Goal: Information Seeking & Learning: Learn about a topic

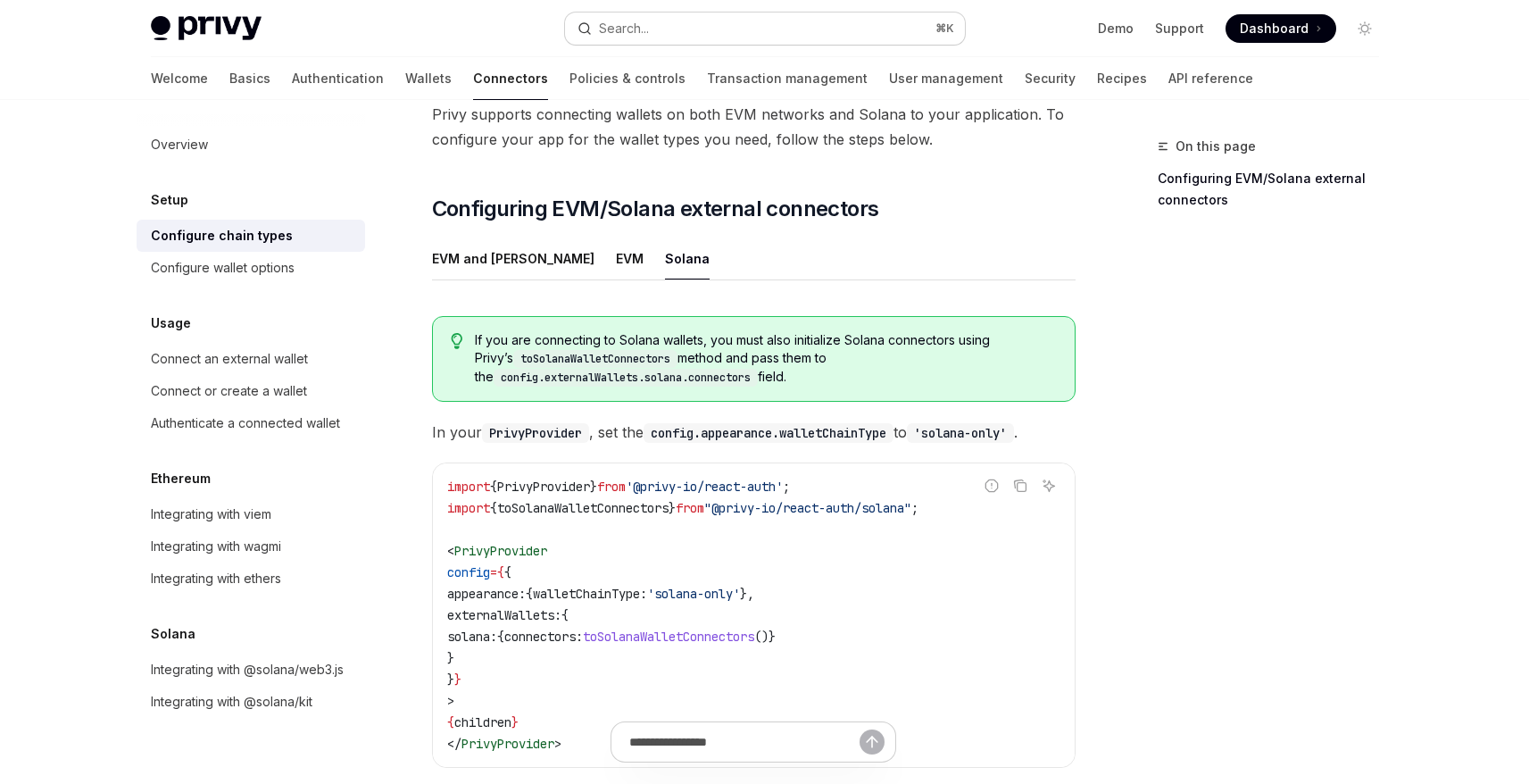
scroll to position [155, 0]
click at [642, 24] on div "Search..." at bounding box center [624, 29] width 50 height 22
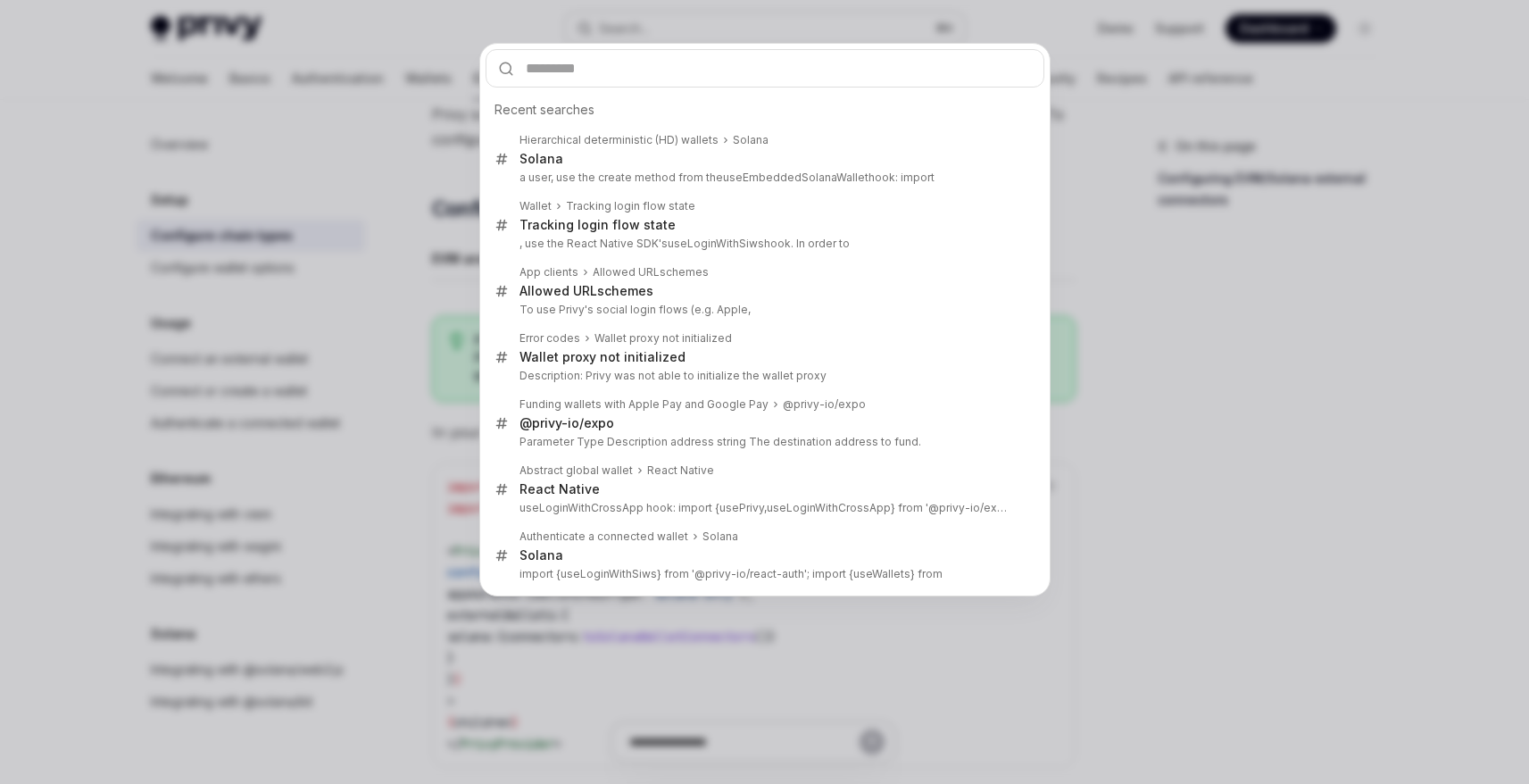
type input "**********"
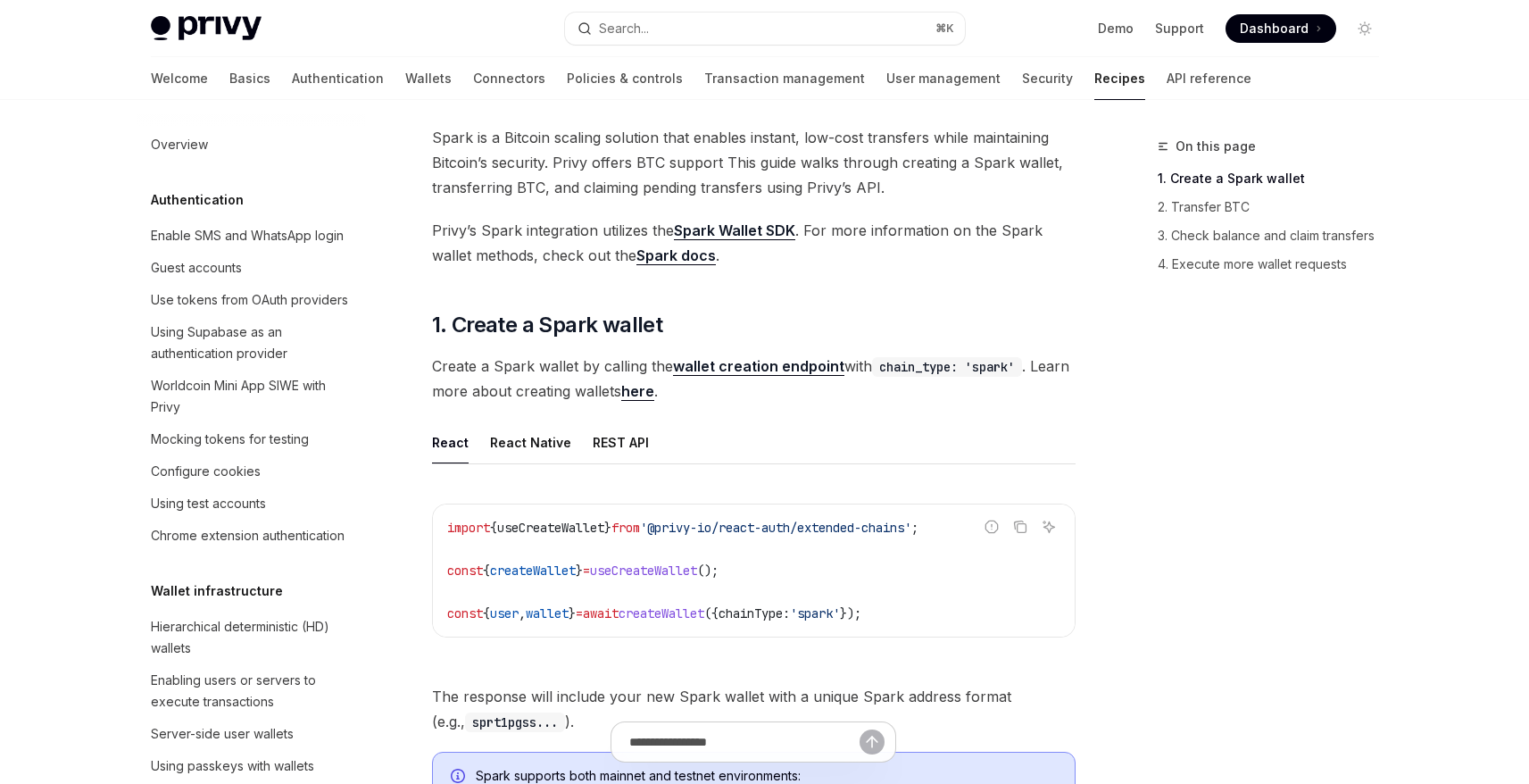
scroll to position [2654, 0]
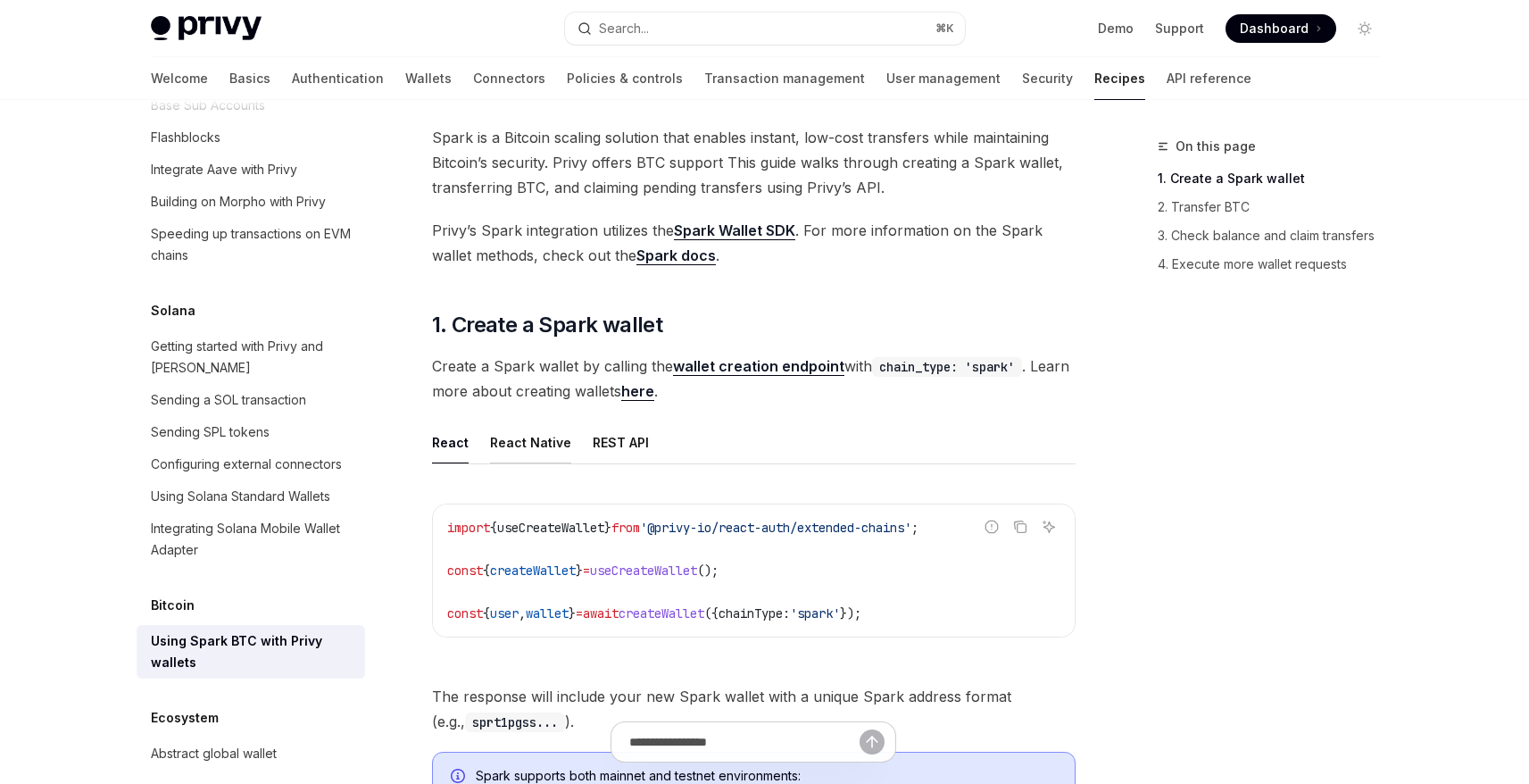
click at [521, 441] on div "React Native" at bounding box center [530, 442] width 81 height 42
type textarea "*"
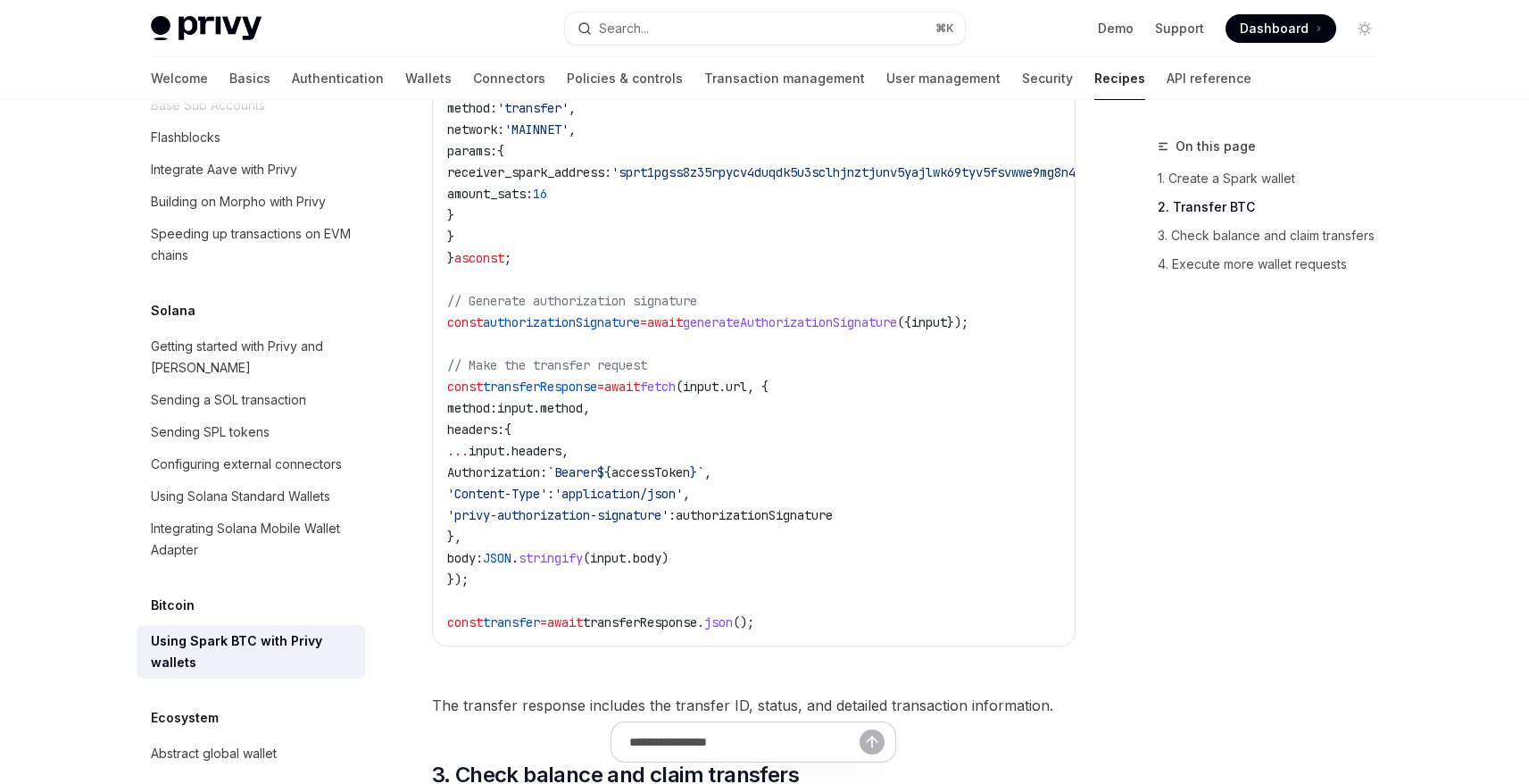
scroll to position [1615, 0]
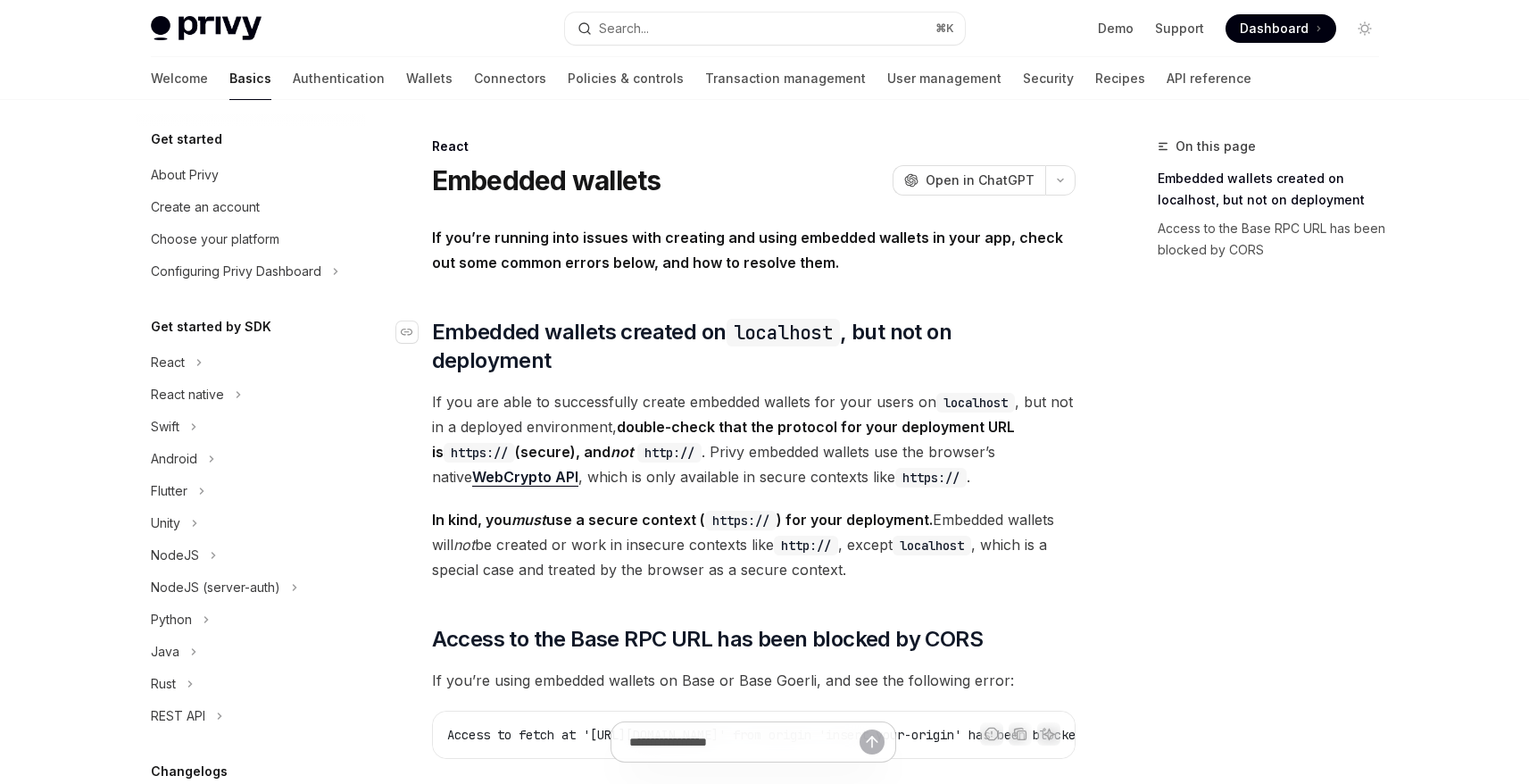
scroll to position [391, 0]
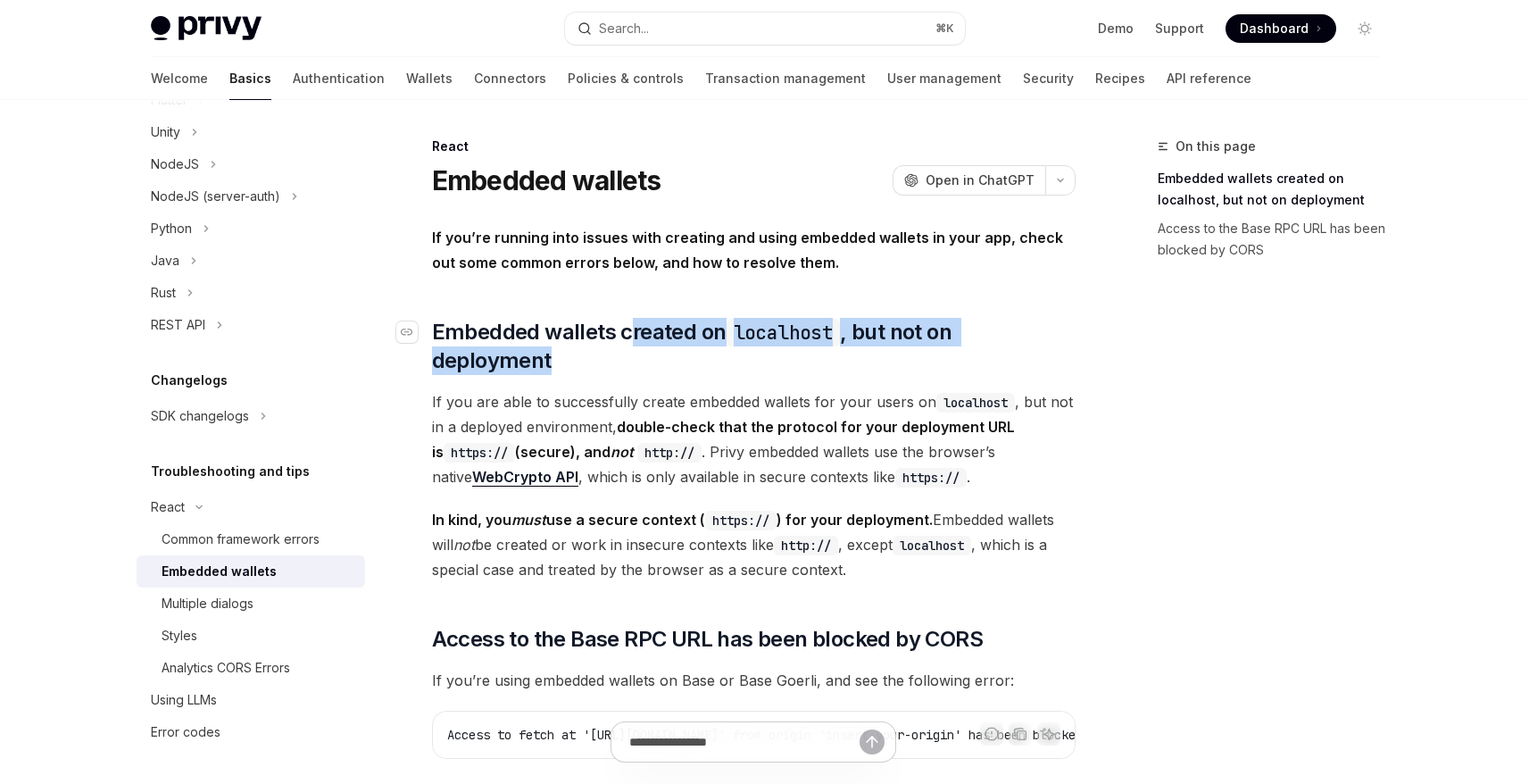
drag, startPoint x: 1092, startPoint y: 324, endPoint x: 627, endPoint y: 323, distance: 465.0
click at [627, 323] on div "On this page Embedded wallets created on localhost, but not on deployment Acces…" at bounding box center [765, 705] width 1257 height 1211
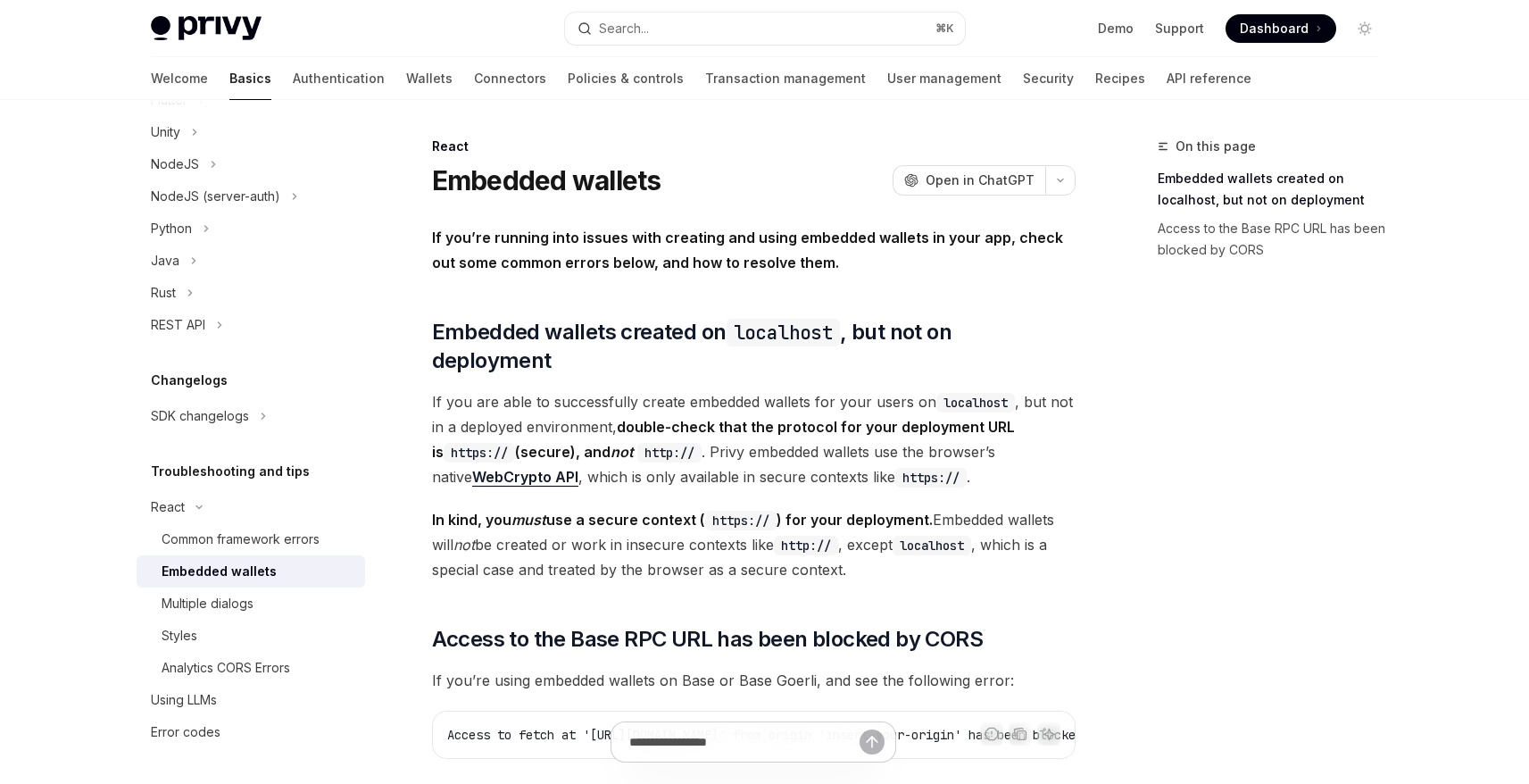
click at [1265, 514] on div "On this page Embedded wallets created on localhost, but not on deployment Acces…" at bounding box center [1257, 460] width 271 height 648
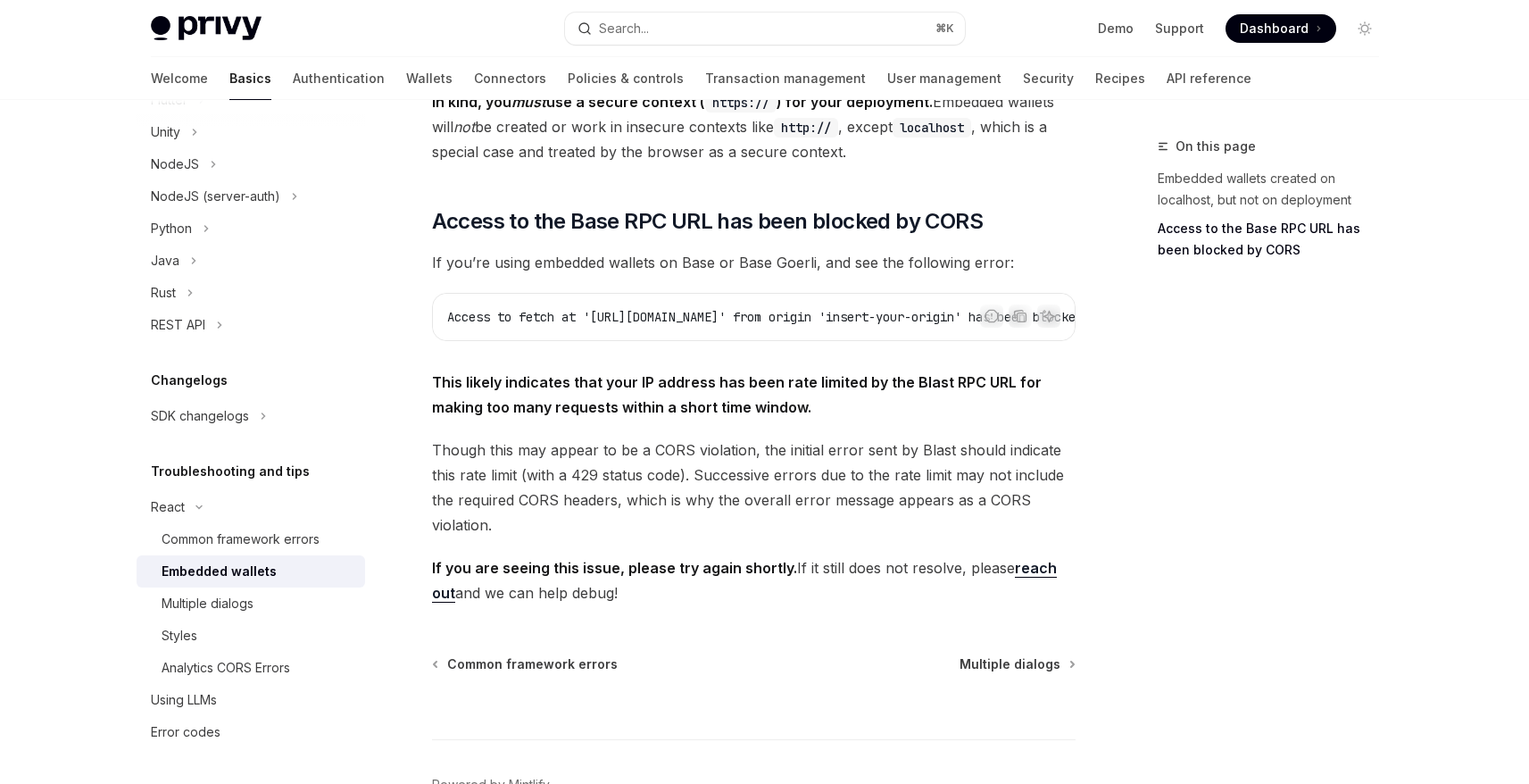
scroll to position [506, 0]
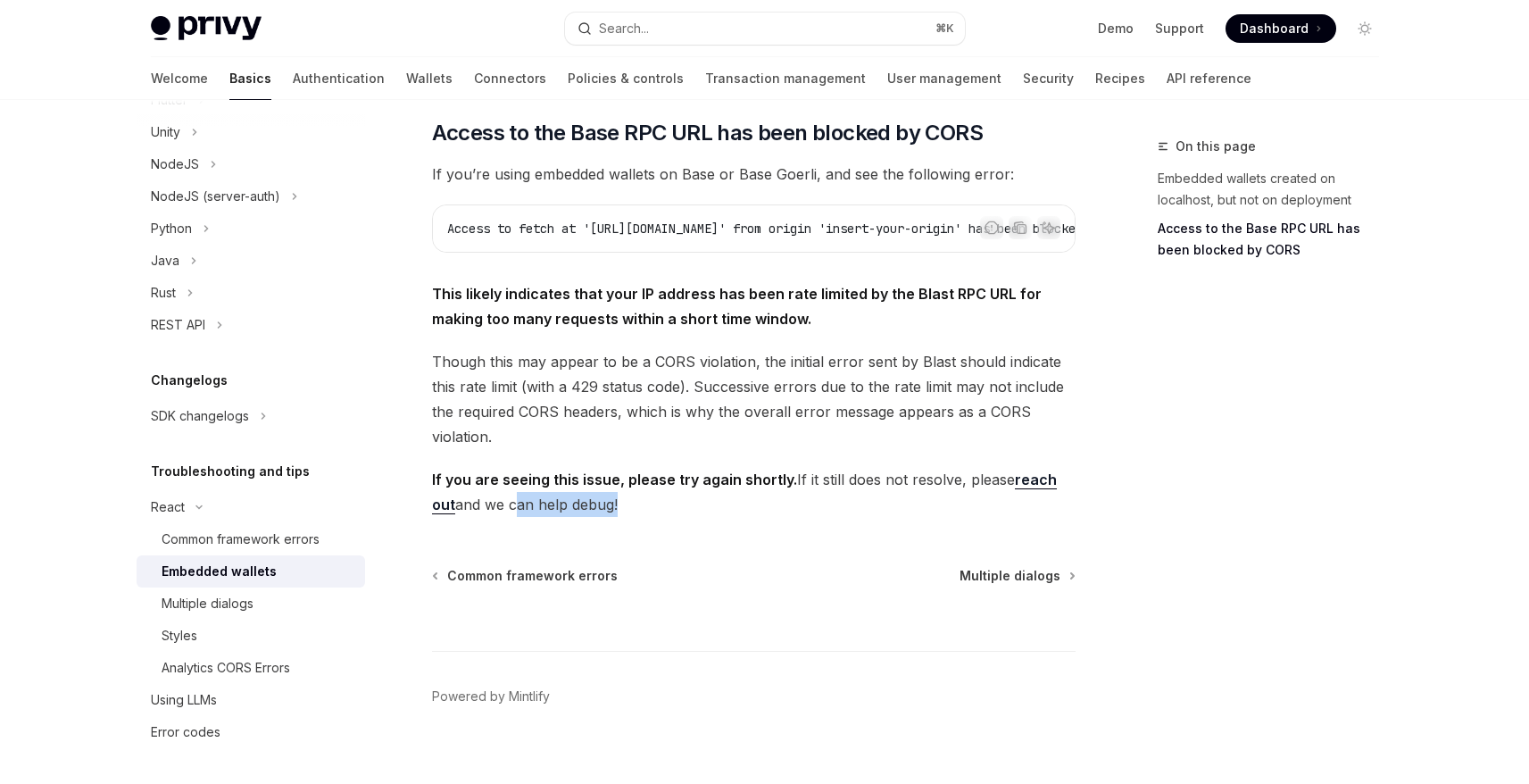
drag, startPoint x: 515, startPoint y: 483, endPoint x: 615, endPoint y: 482, distance: 100.0
click at [615, 482] on span "If you are seeing this issue, please try again shortly. If it still does not re…" at bounding box center [754, 492] width 643 height 50
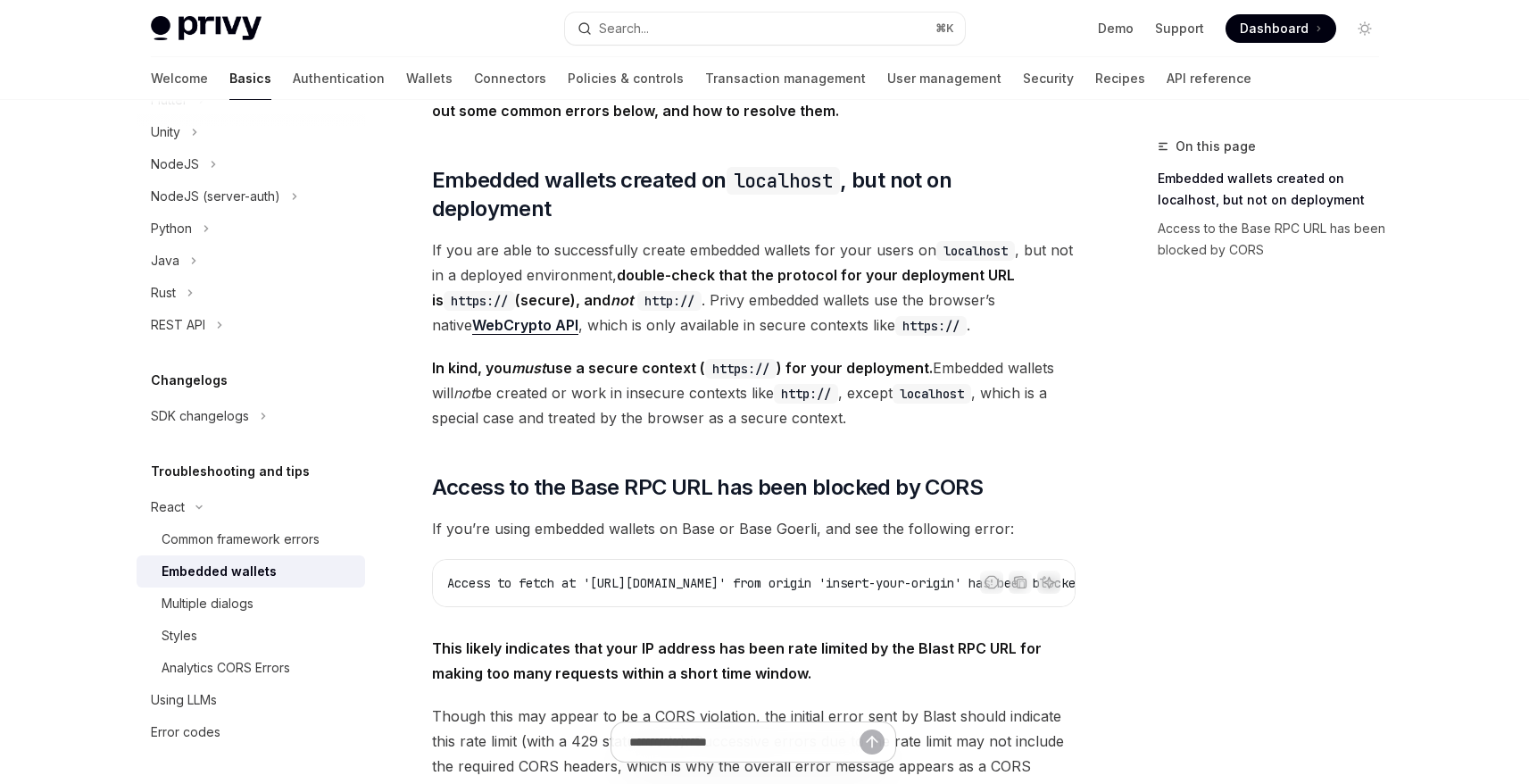
scroll to position [120, 0]
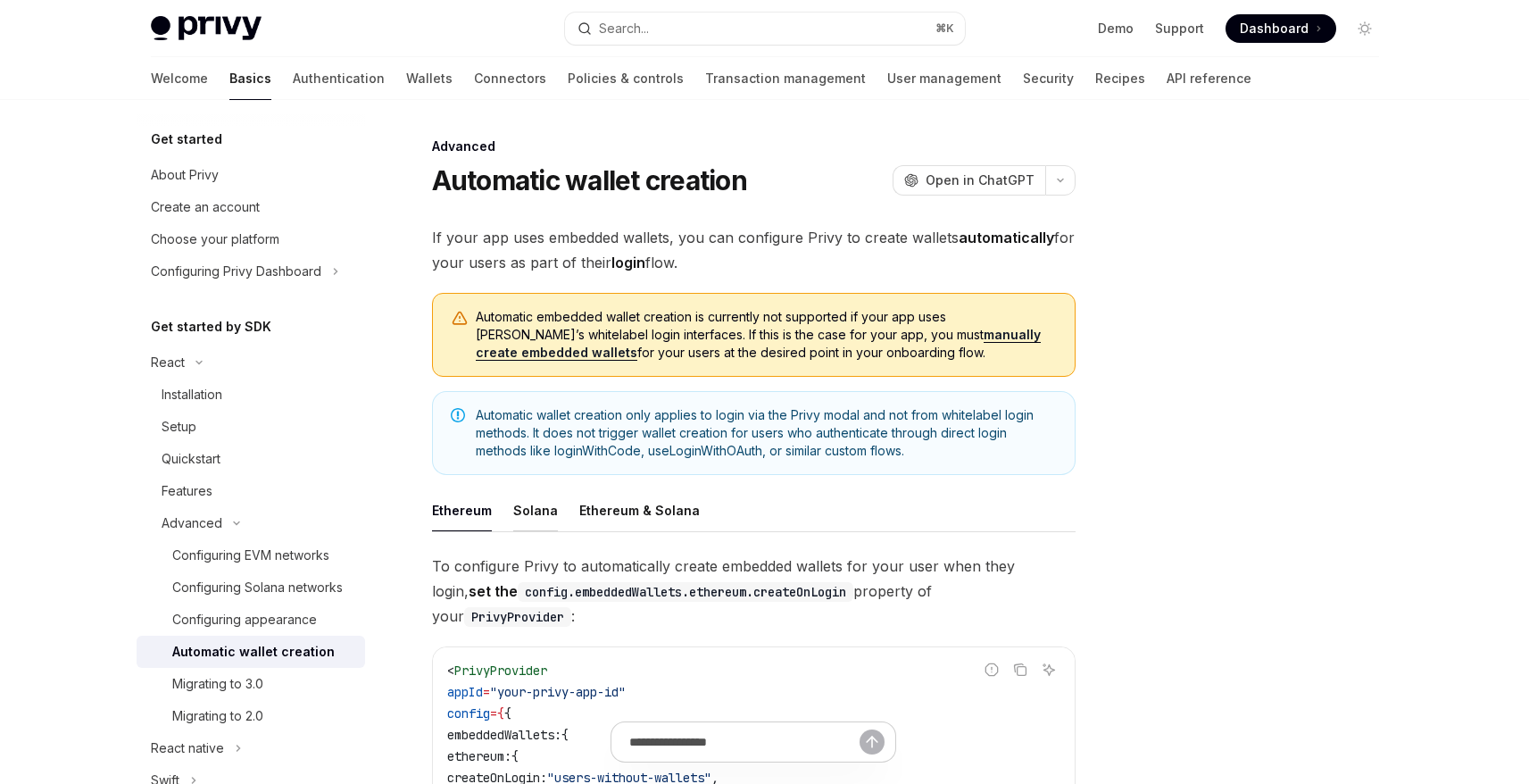
click at [550, 507] on div "Solana" at bounding box center [536, 510] width 45 height 42
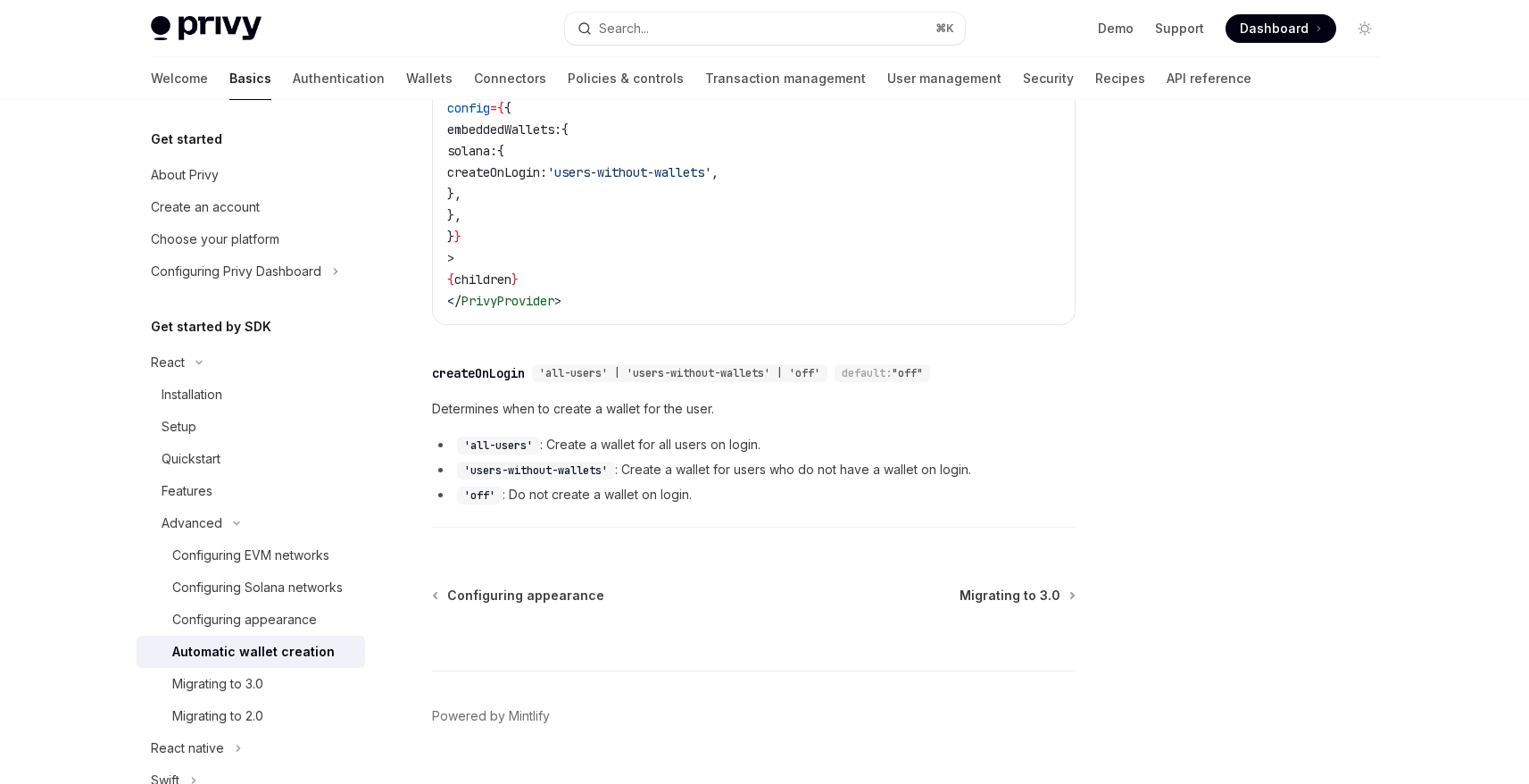
scroll to position [621, 0]
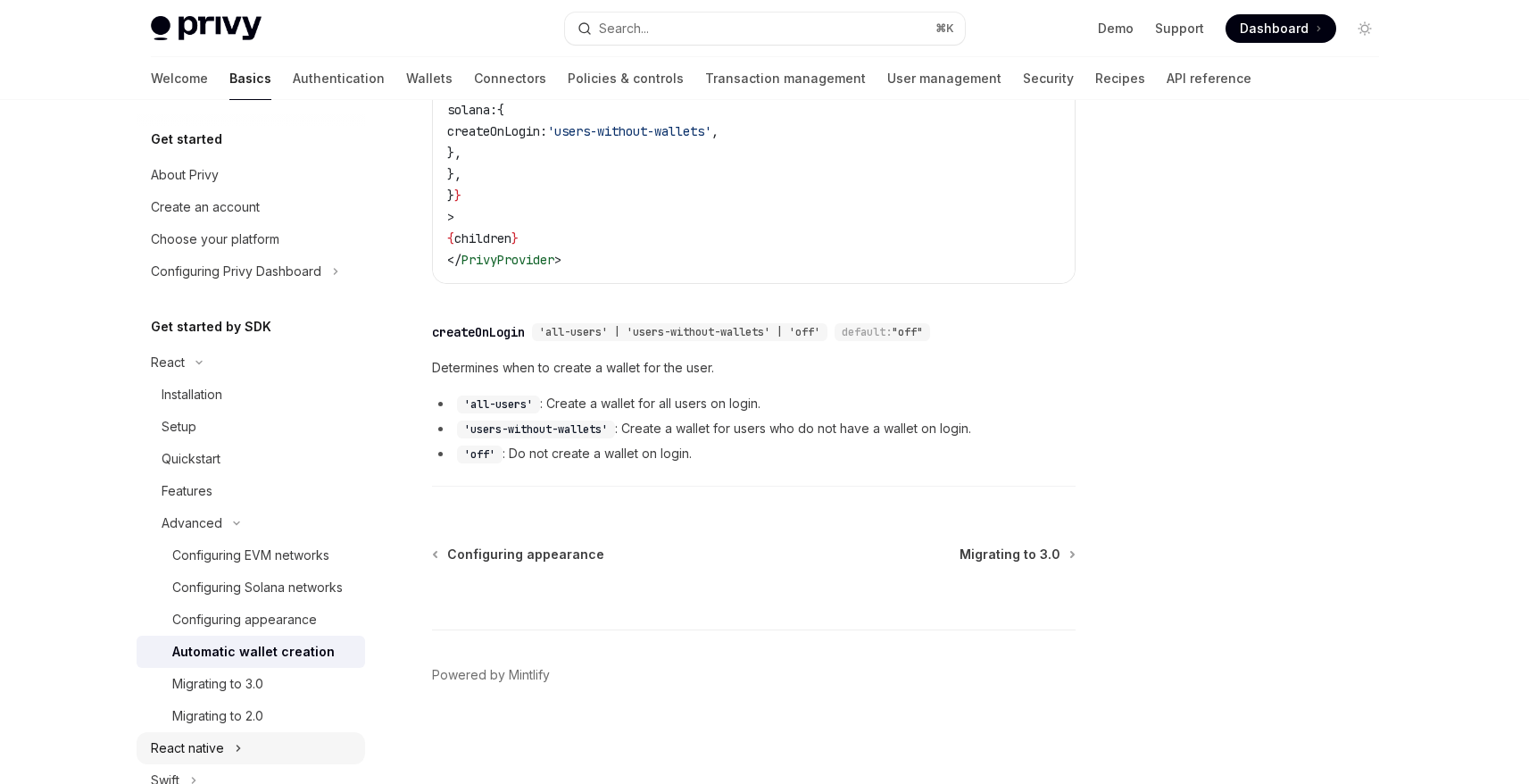
click at [268, 745] on button "React native" at bounding box center [251, 748] width 228 height 32
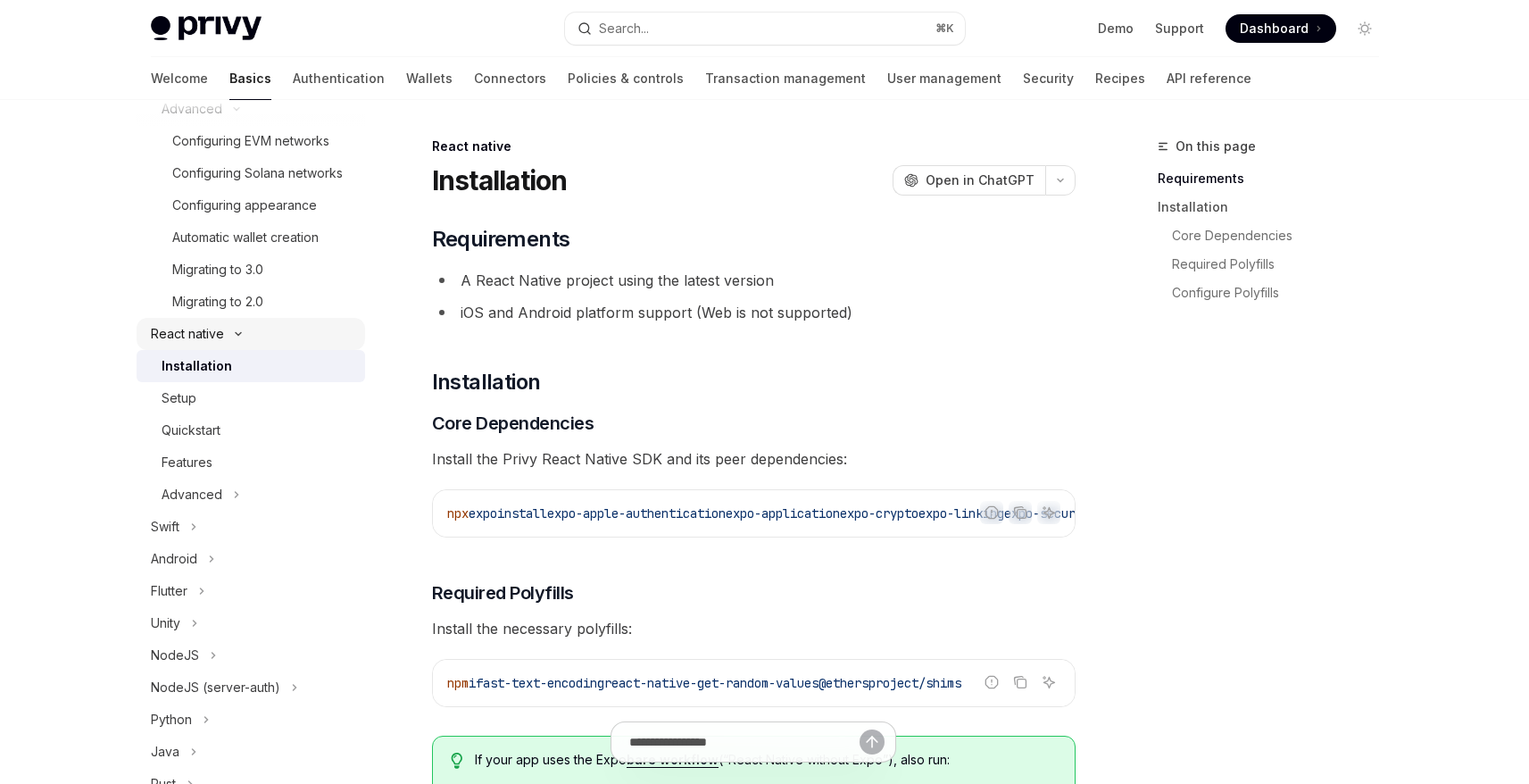
scroll to position [441, 0]
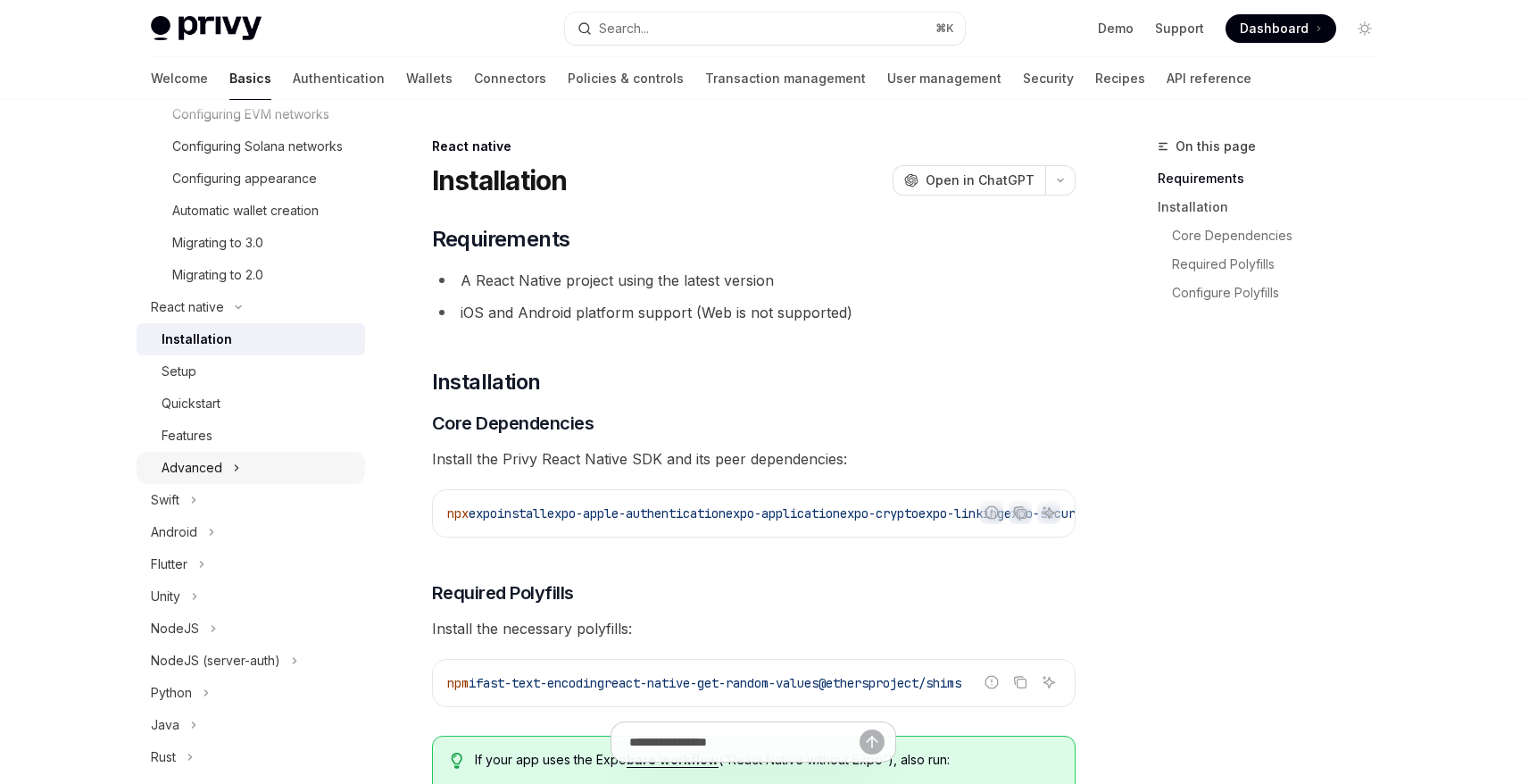
click at [220, 470] on div "Advanced" at bounding box center [192, 467] width 61 height 22
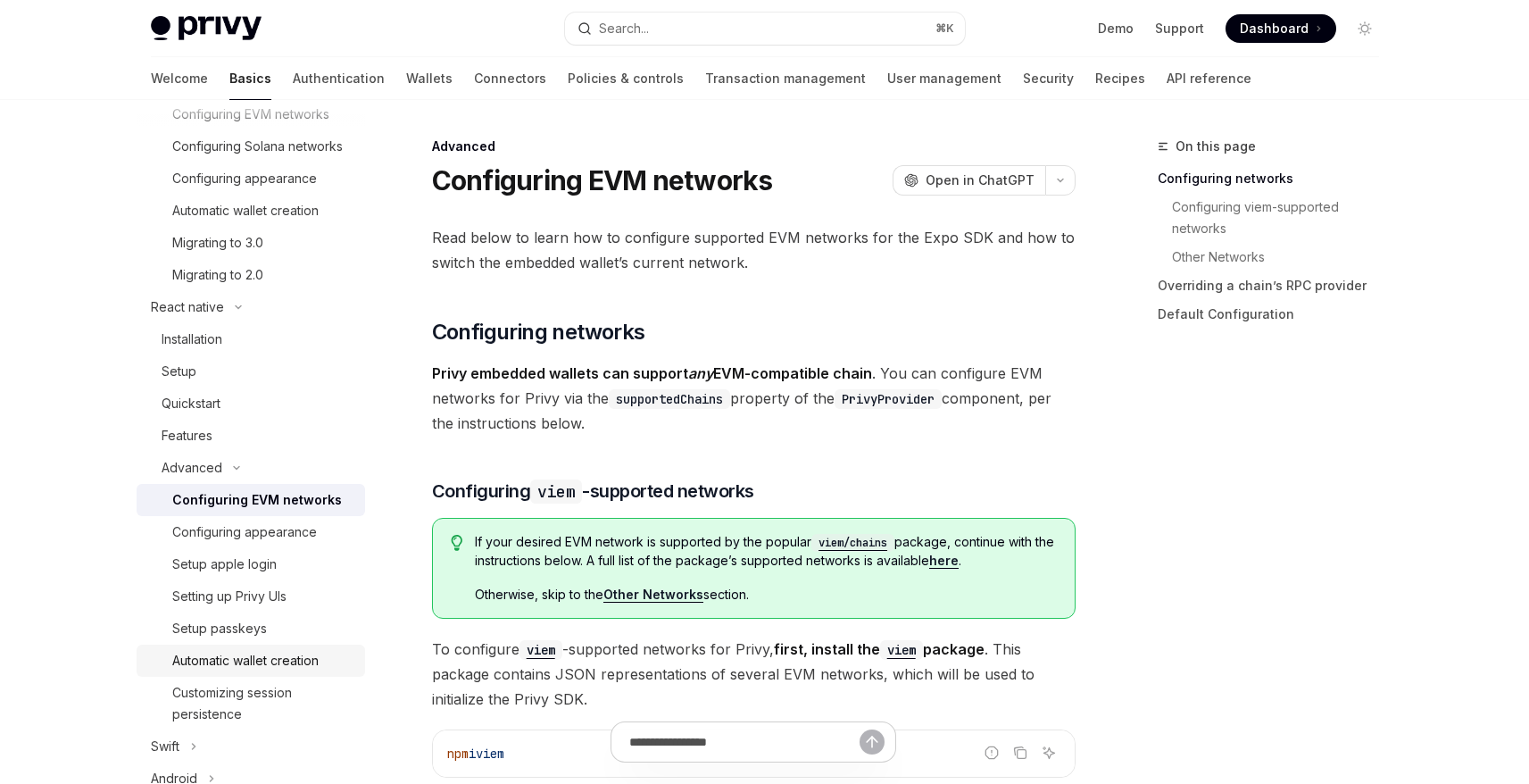
click at [330, 660] on div "Automatic wallet creation" at bounding box center [263, 660] width 182 height 22
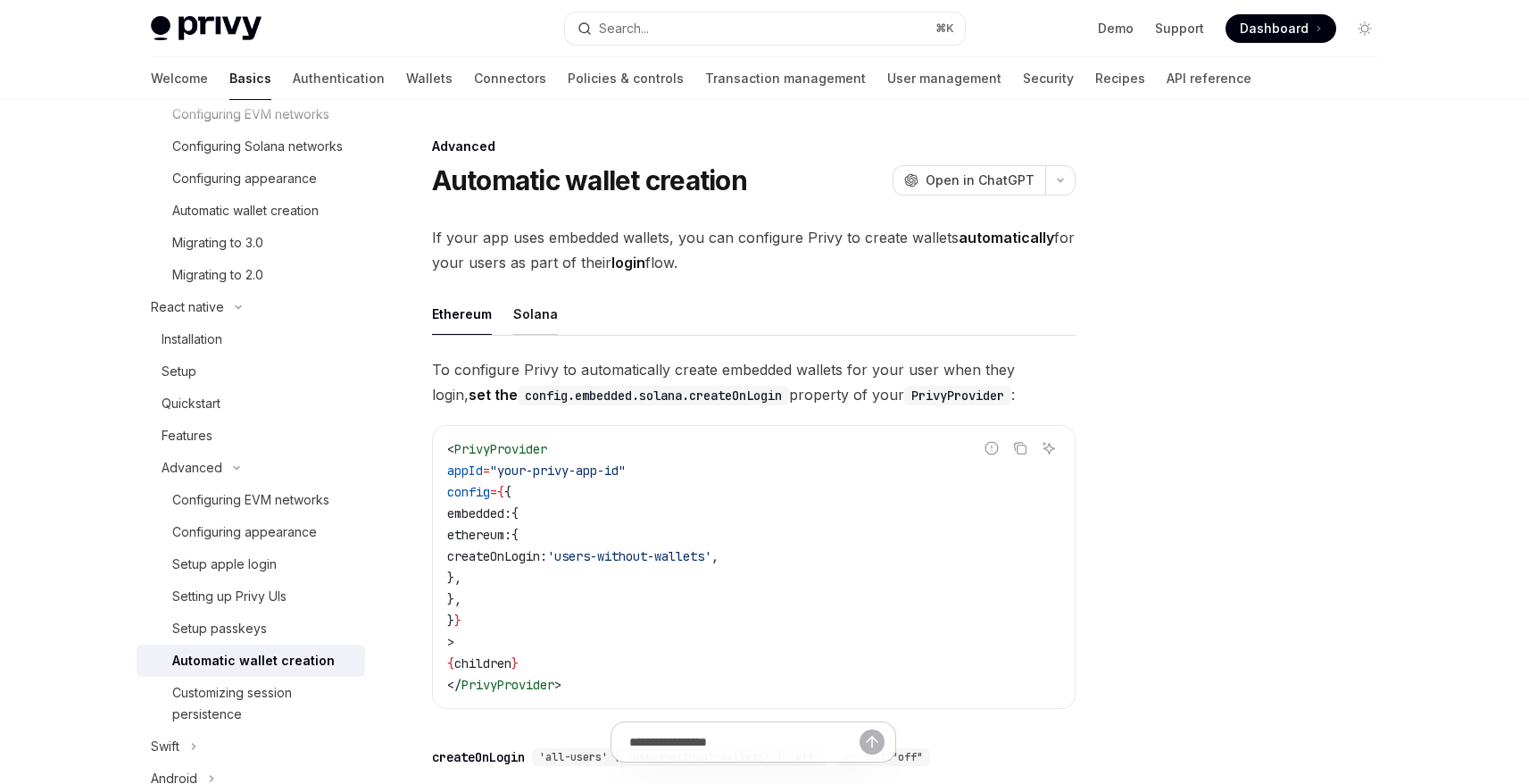
click at [542, 317] on div "Solana" at bounding box center [536, 314] width 45 height 42
type textarea "*"
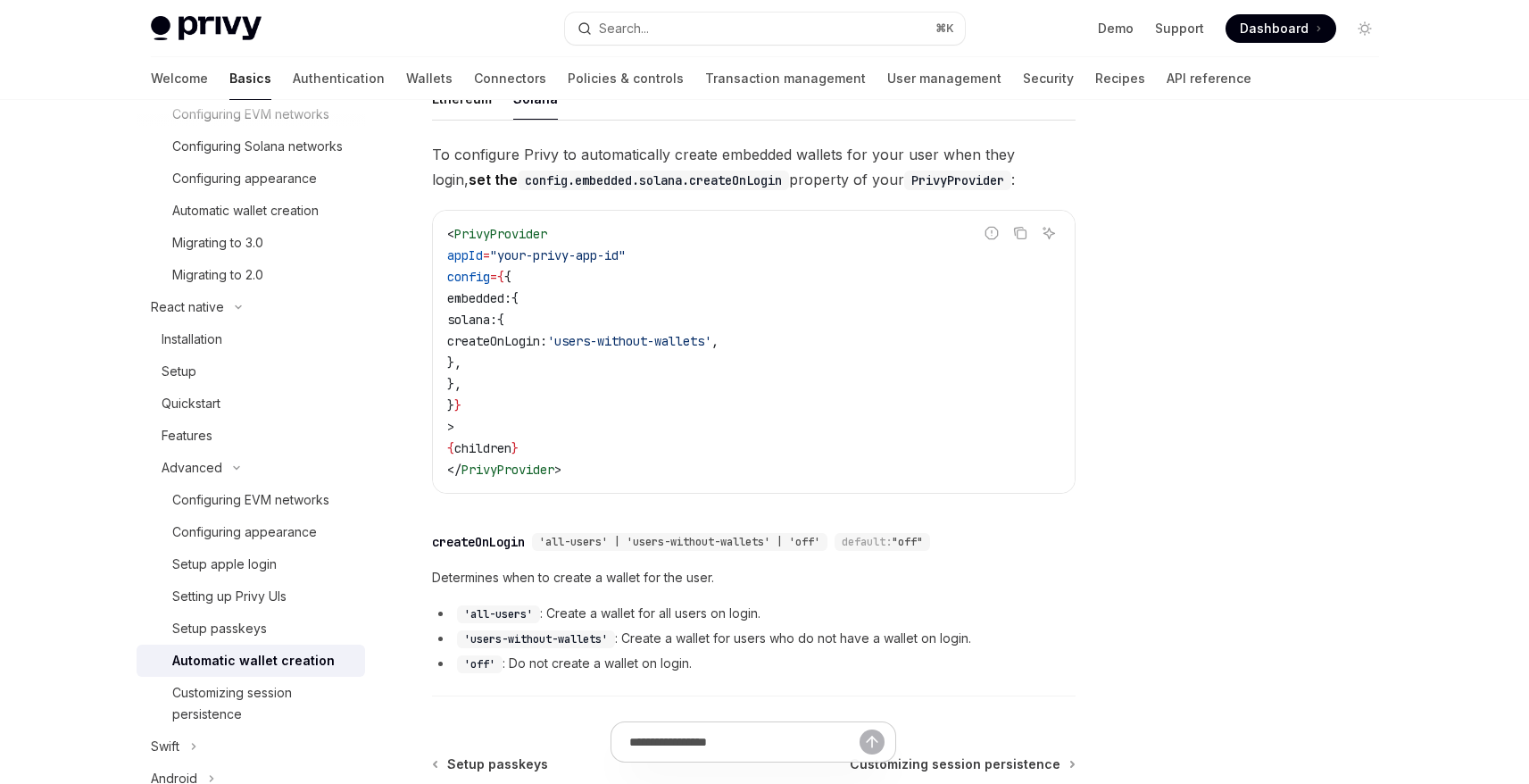
scroll to position [140, 0]
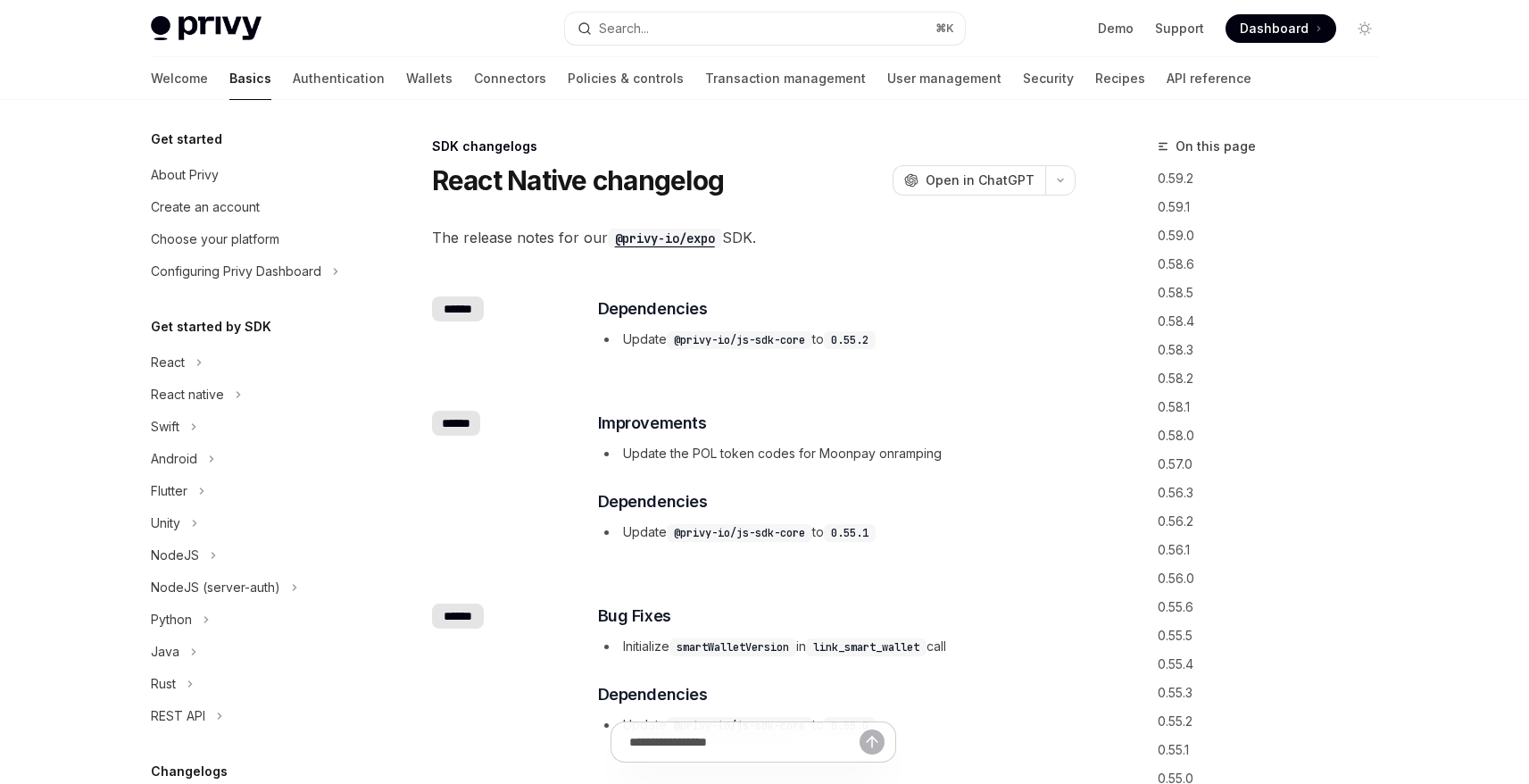
scroll to position [429, 0]
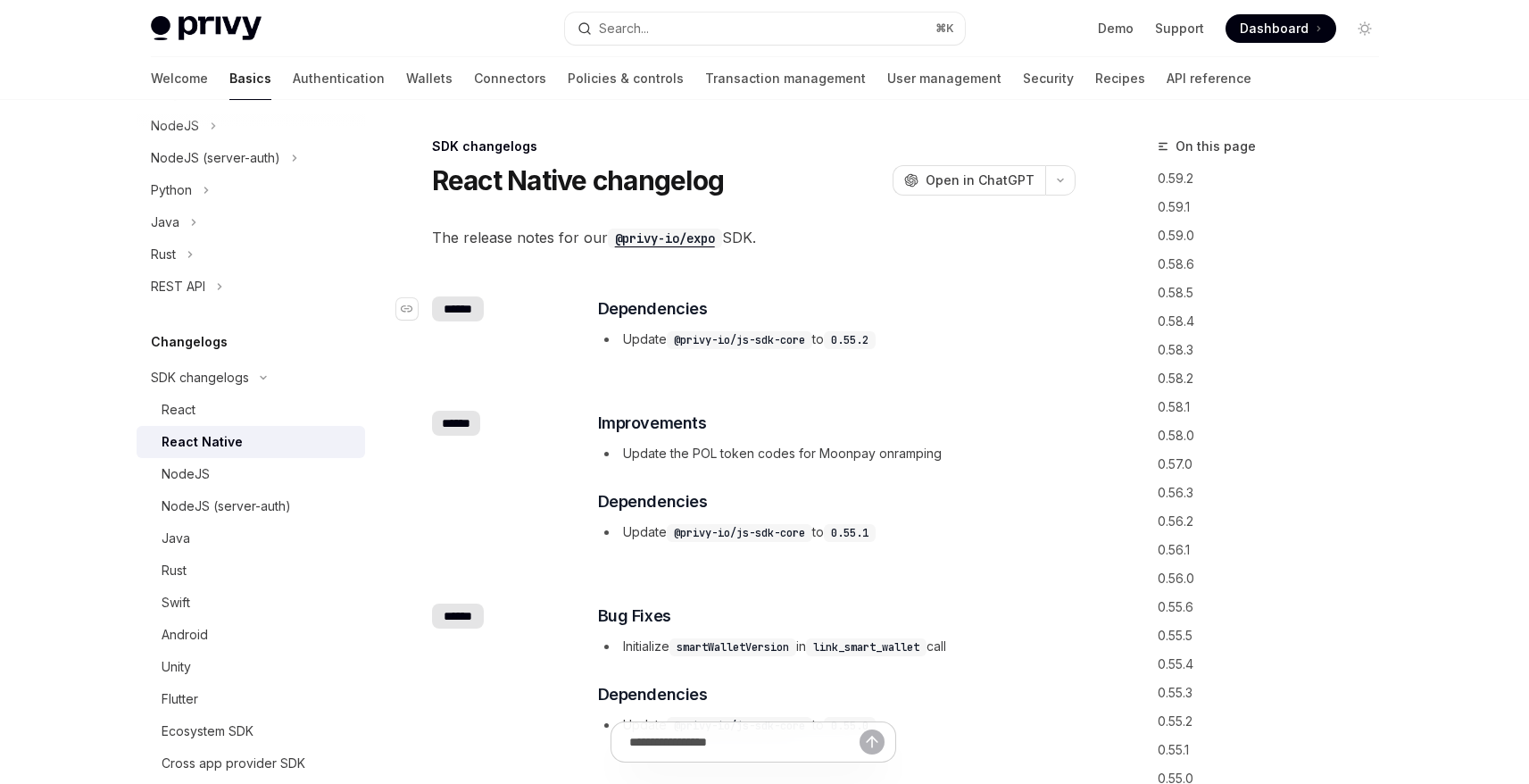
click at [457, 311] on div "******" at bounding box center [458, 309] width 52 height 25
click at [452, 417] on div "******" at bounding box center [456, 423] width 49 height 25
drag, startPoint x: 639, startPoint y: 336, endPoint x: 891, endPoint y: 389, distance: 257.5
click at [862, 337] on li "Update @privy-io/js-sdk-core to 0.55.2" at bounding box center [836, 339] width 476 height 22
